Goal: Task Accomplishment & Management: Complete application form

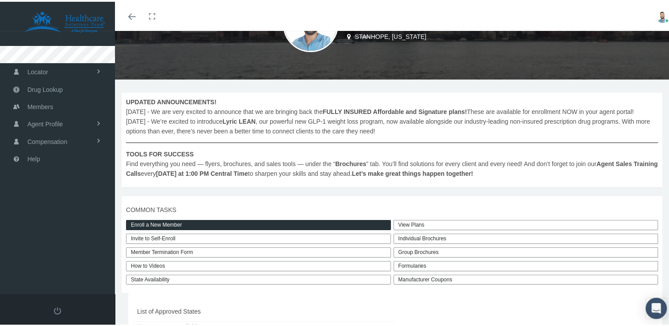
scroll to position [66, 0]
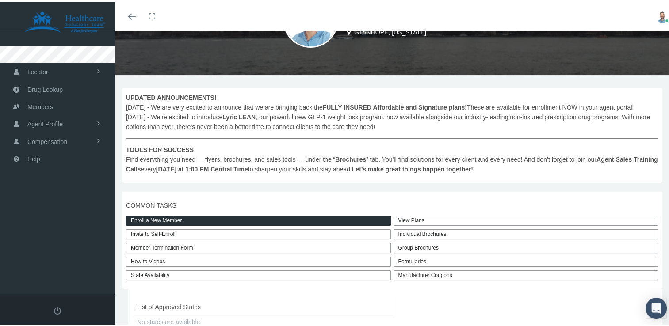
click at [370, 219] on link "Enroll a New Member" at bounding box center [258, 219] width 265 height 10
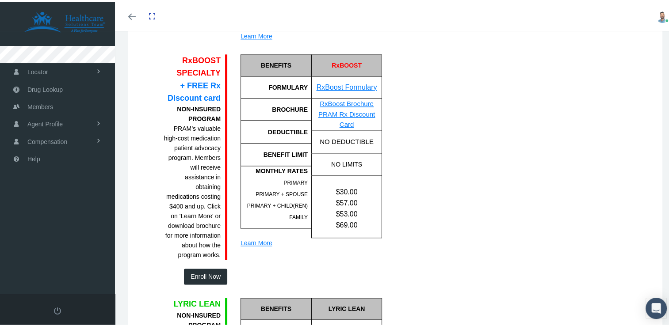
scroll to position [1142, 0]
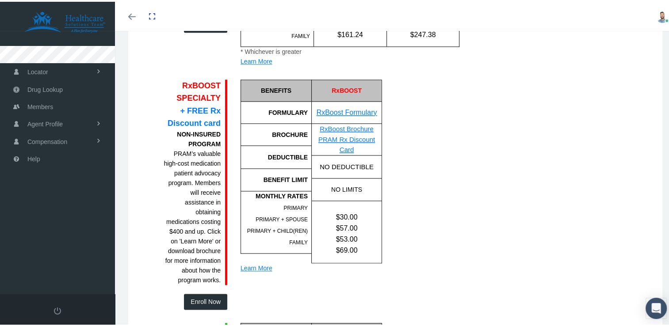
click at [213, 300] on button "Enroll Now" at bounding box center [205, 300] width 43 height 16
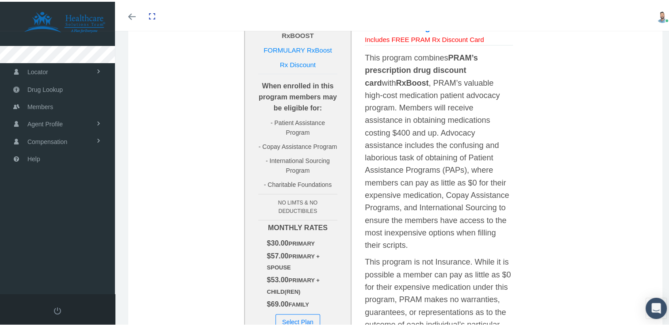
scroll to position [250, 0]
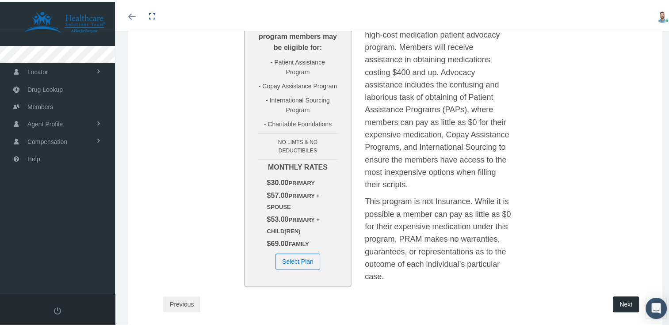
click at [292, 252] on button "Select Plan" at bounding box center [297, 260] width 45 height 16
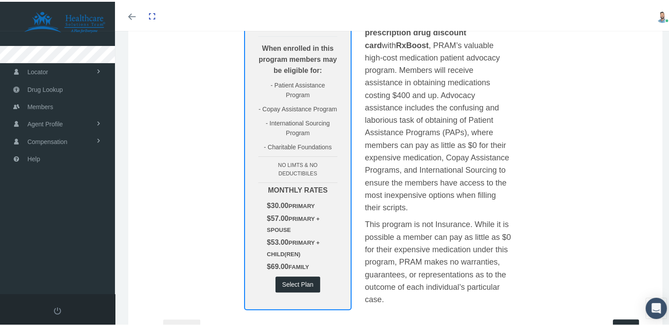
scroll to position [248, 0]
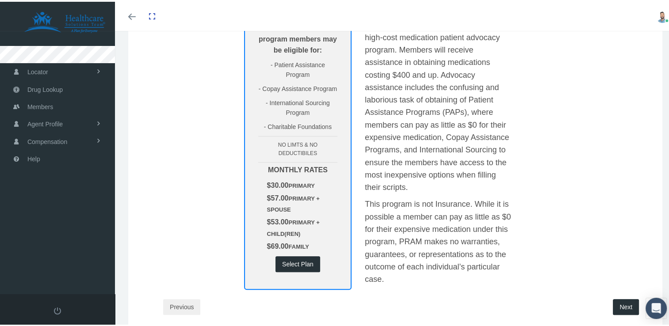
click at [620, 297] on button "Next" at bounding box center [626, 305] width 26 height 16
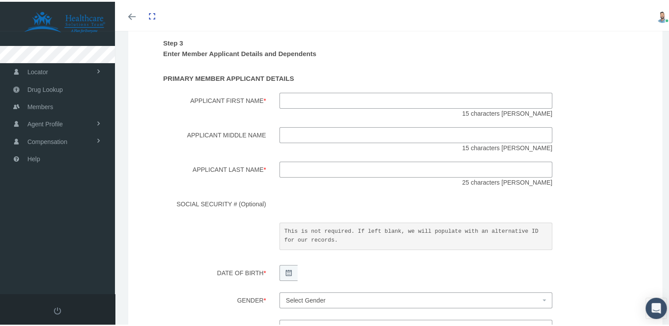
scroll to position [95, 0]
